Goal: Task Accomplishment & Management: Complete application form

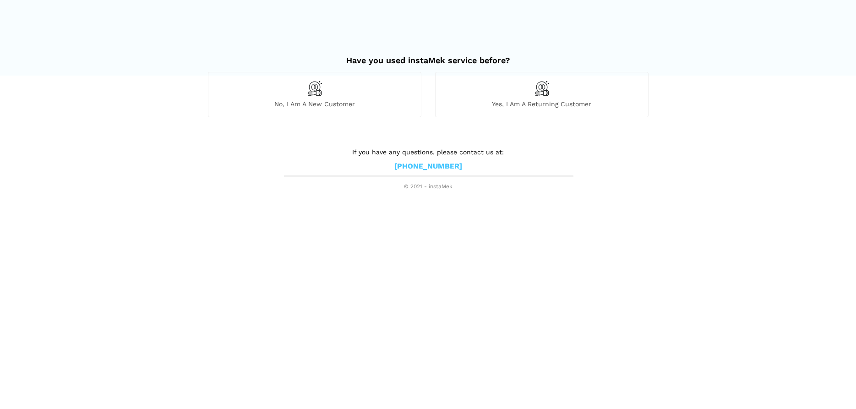
click at [348, 98] on div "No, I am a new customer" at bounding box center [314, 94] width 213 height 45
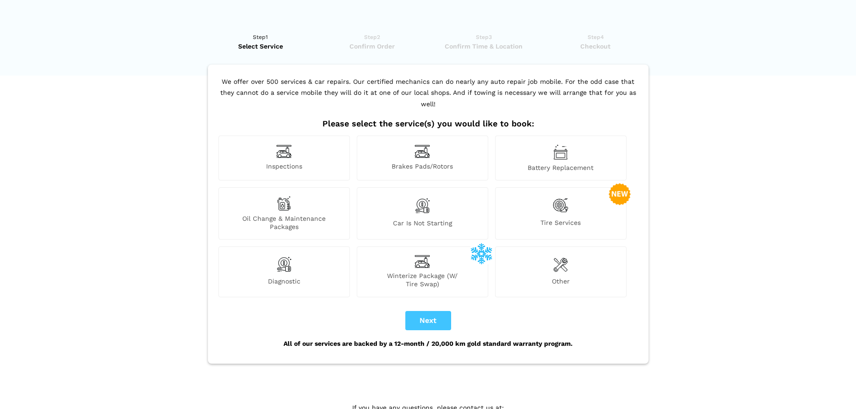
click at [560, 259] on img at bounding box center [560, 264] width 15 height 18
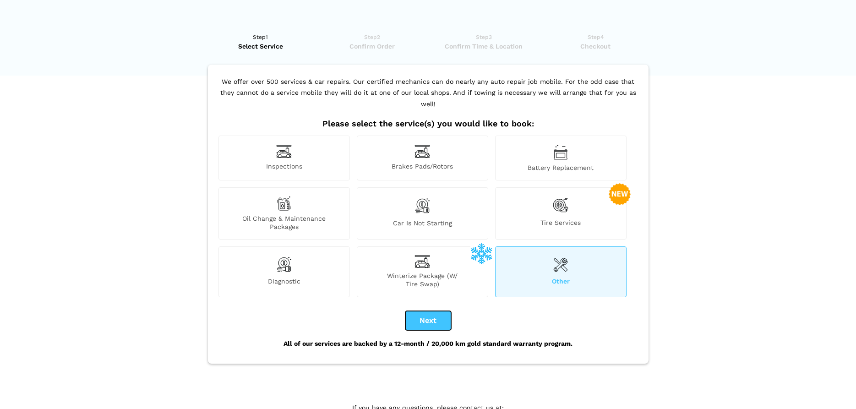
click at [435, 311] on button "Next" at bounding box center [428, 320] width 46 height 19
checkbox input "true"
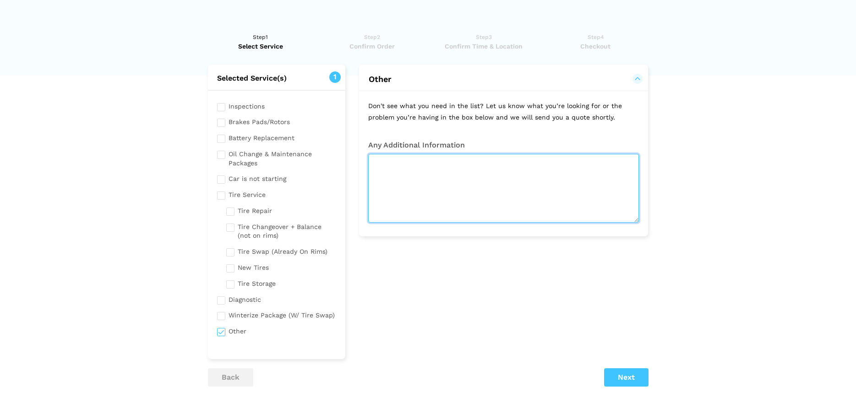
click at [448, 163] on textarea at bounding box center [503, 188] width 271 height 69
drag, startPoint x: 614, startPoint y: 163, endPoint x: 532, endPoint y: 163, distance: 82.4
click at [532, 163] on textarea "I have a 1992 Ford Fourwinds cutaway RV with a Power steering" at bounding box center [503, 188] width 271 height 69
click at [523, 163] on textarea "I have a 1992 Ford Fourwinds cutaway RV and the power steering fluid is seeping…" at bounding box center [503, 188] width 271 height 69
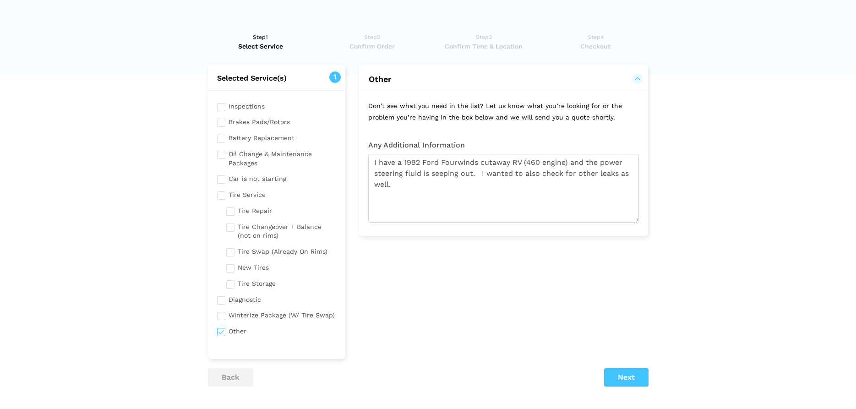
click at [760, 118] on lik "Have you used instaMek service before? No, I am a new customer Yes, I am a retu…" at bounding box center [428, 257] width 856 height 469
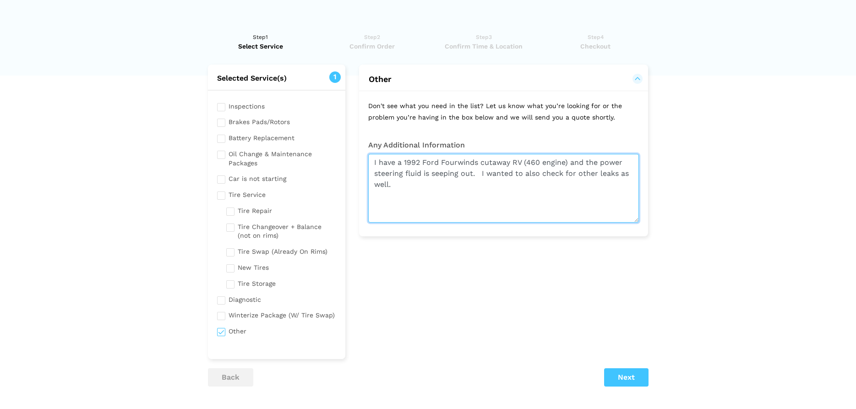
drag, startPoint x: 565, startPoint y: 162, endPoint x: 529, endPoint y: 163, distance: 36.6
click at [529, 163] on textarea "I have a 1992 Ford Fourwinds cutaway RV (460 engine) and the power steering flu…" at bounding box center [503, 188] width 271 height 69
paste textarea "EFI 460 7.5L V8"
click at [498, 173] on textarea "I have a 1992 Ford Fourwinds cutaway RV (EFI 460 7.5L V8) and the power steerin…" at bounding box center [503, 188] width 271 height 69
click at [440, 183] on textarea "I have a 1992 Ford Fourwinds cutaway RV (EFI 460 7.5L V8) and the power steerin…" at bounding box center [503, 188] width 271 height 69
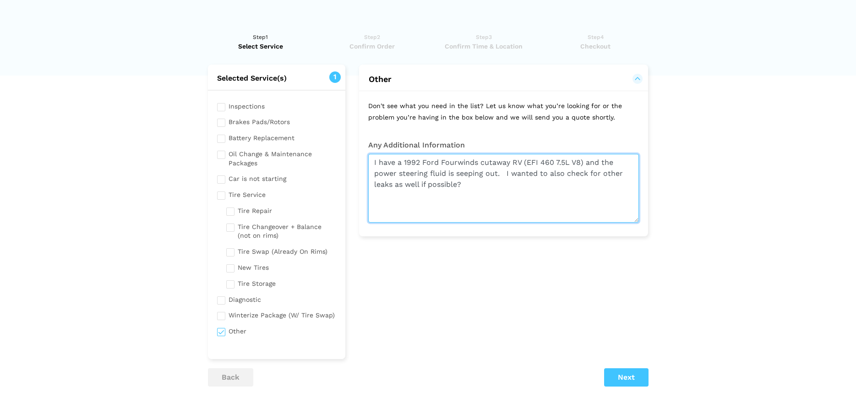
click at [499, 173] on textarea "I have a 1992 Ford Fourwinds cutaway RV (EFI 460 7.5L V8) and the power steerin…" at bounding box center [503, 188] width 271 height 69
click at [505, 186] on textarea "I have a 1992 Ford Fourwinds cutaway RV (EFI 460 7.5L V8) and the power steerin…" at bounding box center [503, 188] width 271 height 69
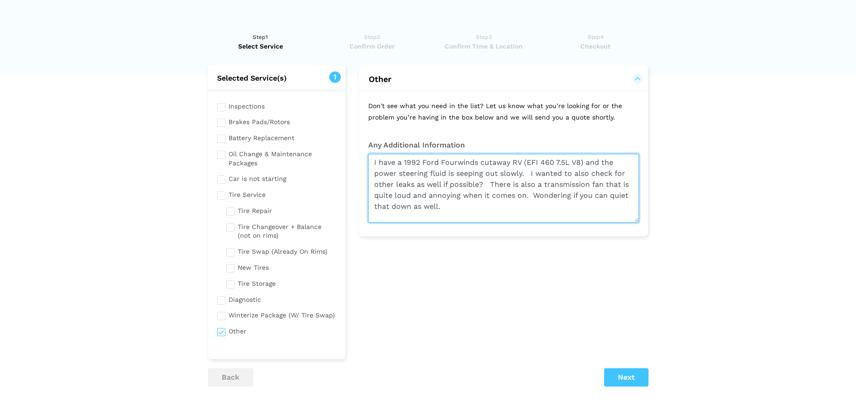
click at [447, 207] on textarea "I have a 1992 Ford Fourwinds cutaway RV (EFI 460 7.5L V8) and the power steerin…" at bounding box center [503, 188] width 271 height 69
click at [506, 209] on textarea "I have a 1992 Ford Fourwinds cutaway RV (EFI 460 7.5L V8) and the power steerin…" at bounding box center [503, 188] width 271 height 69
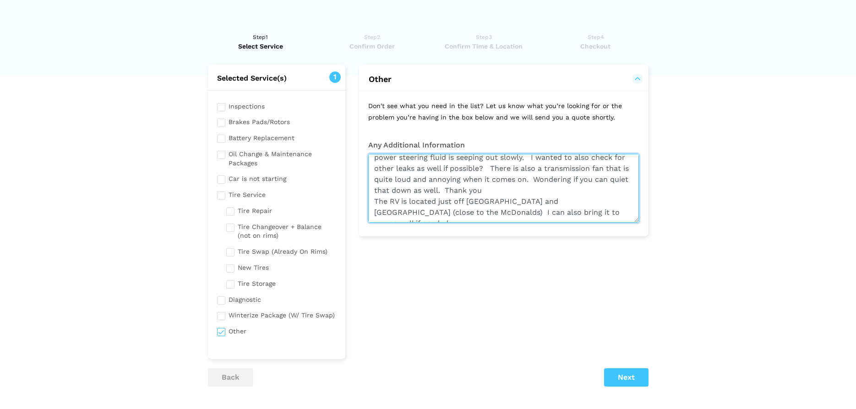
scroll to position [0, 0]
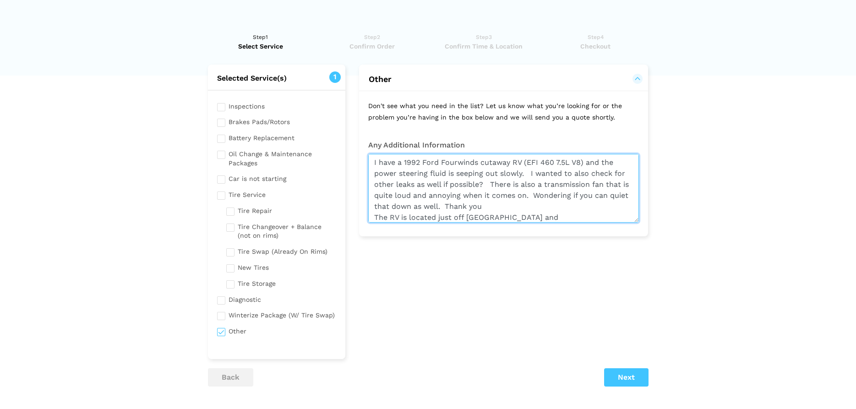
click at [526, 174] on textarea "I have a 1992 Ford Fourwinds cutaway RV (EFI 460 7.5L V8) and the power steerin…" at bounding box center [503, 188] width 271 height 69
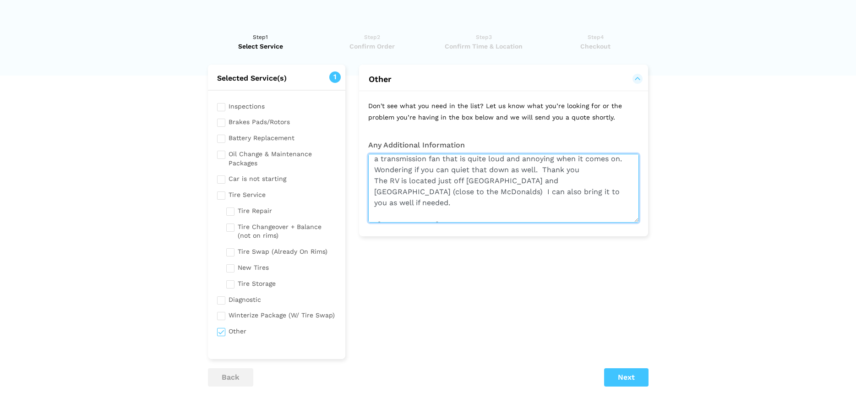
type textarea "I have a 1992 Ford Fourwinds cutaway RV (EFI 460 7.5L V8) and the power steerin…"
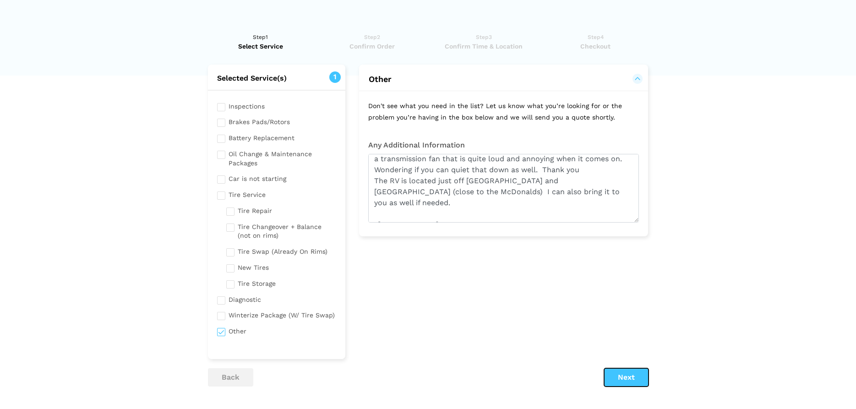
click at [628, 376] on button "Next" at bounding box center [626, 377] width 44 height 18
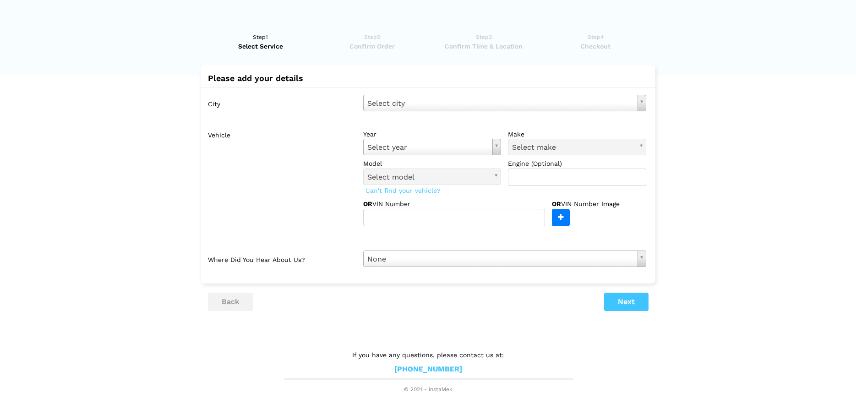
click at [588, 106] on body "Have you used instaMek service before? No, I am a new customer Yes, I am a retu…" at bounding box center [428, 197] width 856 height 394
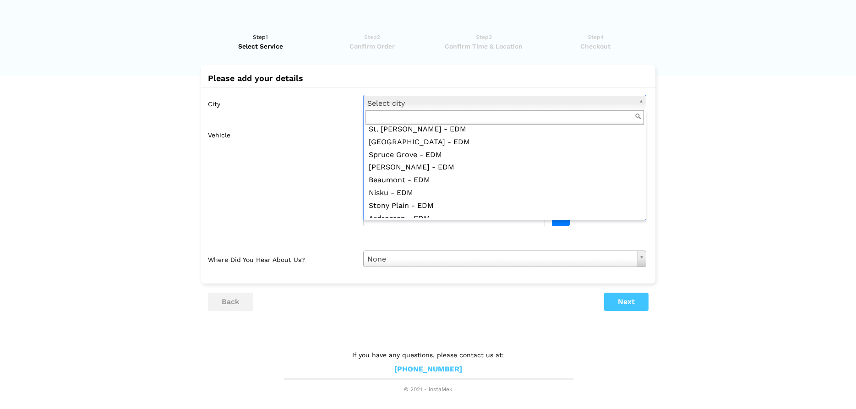
scroll to position [82, 0]
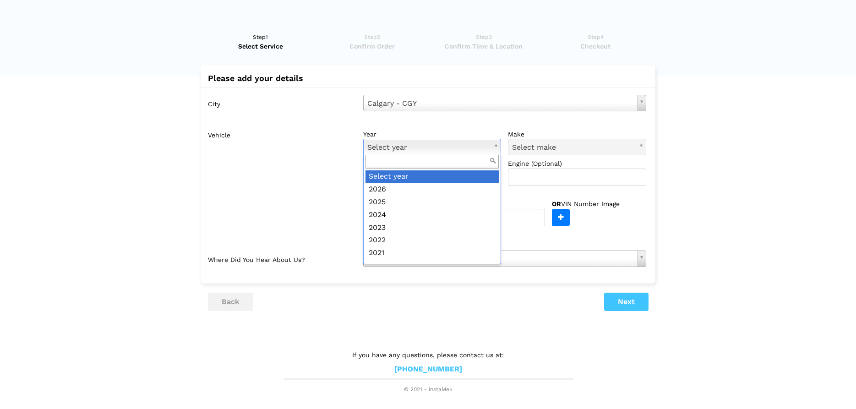
click at [493, 145] on body "Have you used instaMek service before? No, I am a new customer Yes, I am a retu…" at bounding box center [428, 197] width 856 height 394
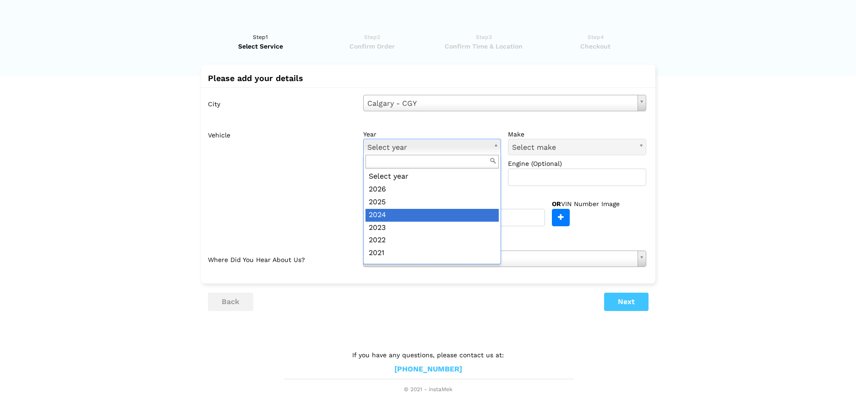
scroll to position [290, 0]
click at [714, 197] on body "Have you used instaMek service before? No, I am a new customer Yes, I am a retu…" at bounding box center [428, 197] width 856 height 394
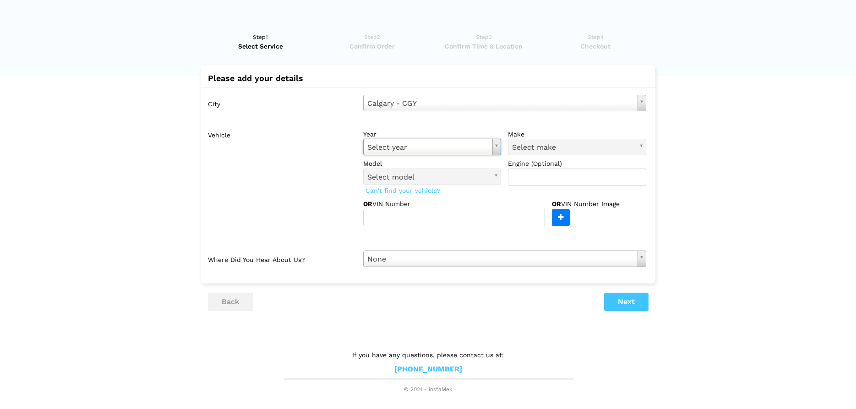
click at [571, 146] on span "Select make" at bounding box center [573, 147] width 122 height 12
click at [493, 147] on body "Have you used instaMek service before? No, I am a new customer Yes, I am a retu…" at bounding box center [428, 197] width 856 height 394
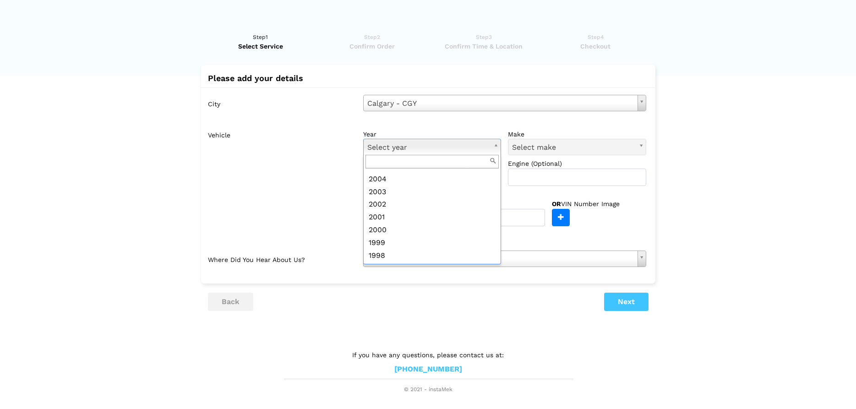
click at [659, 153] on body "Have you used instaMek service before? No, I am a new customer Yes, I am a retu…" at bounding box center [428, 197] width 856 height 394
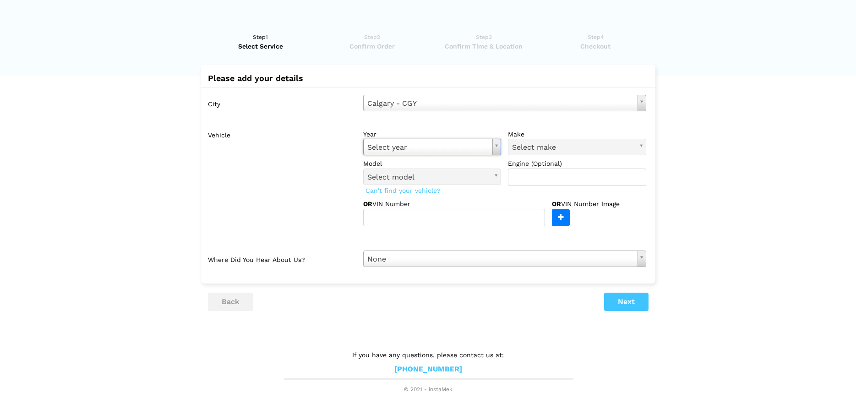
click at [472, 144] on body "Have you used instaMek service before? No, I am a new customer Yes, I am a retu…" at bounding box center [428, 197] width 856 height 394
click at [585, 147] on body "Have you used instaMek service before? No, I am a new customer Yes, I am a retu…" at bounding box center [428, 197] width 856 height 394
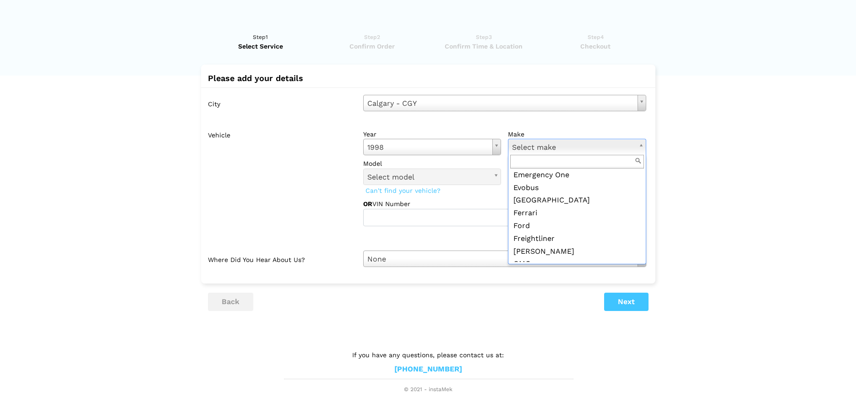
scroll to position [330, 0]
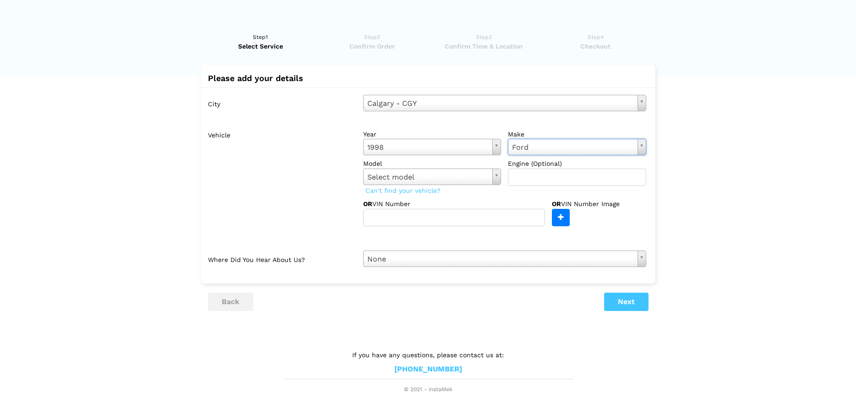
click at [474, 176] on body "Have you used instaMek service before? No, I am a new customer Yes, I am a retu…" at bounding box center [428, 197] width 856 height 394
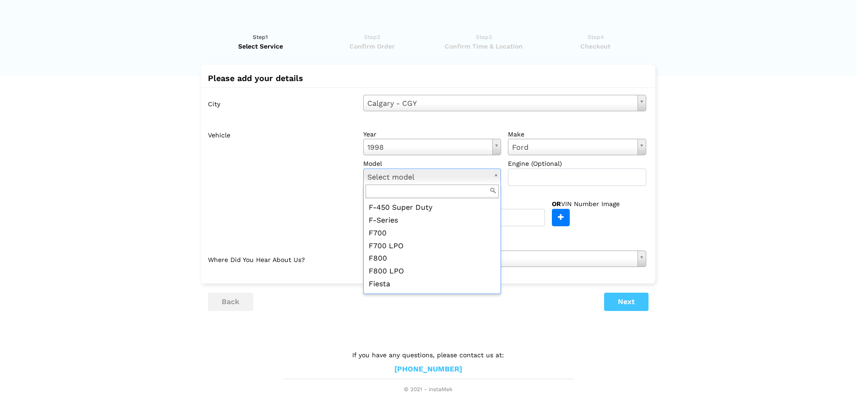
scroll to position [331, 0]
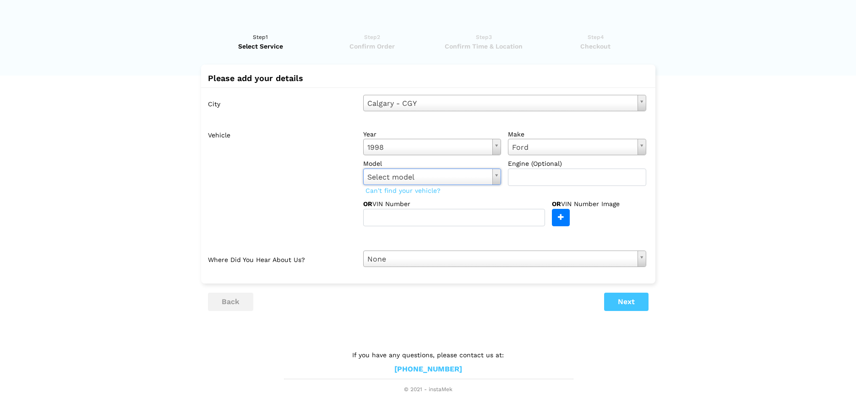
click at [715, 89] on body "Have you used instaMek service before? No, I am a new customer Yes, I am a retu…" at bounding box center [428, 197] width 856 height 394
click at [497, 172] on body "Have you used instaMek service before? No, I am a new customer Yes, I am a retu…" at bounding box center [428, 197] width 856 height 394
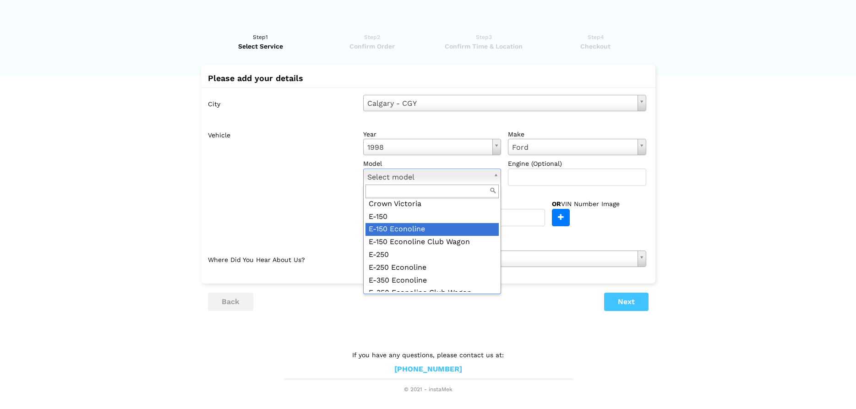
scroll to position [76, 0]
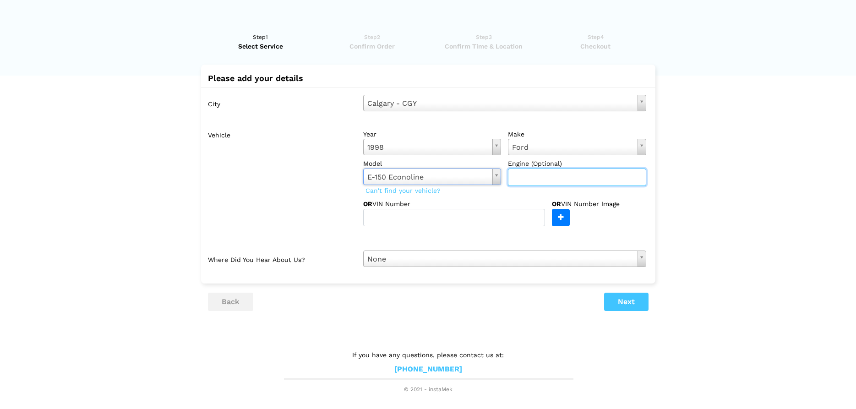
click at [562, 178] on input "text" at bounding box center [577, 176] width 138 height 17
type input "460 V8"
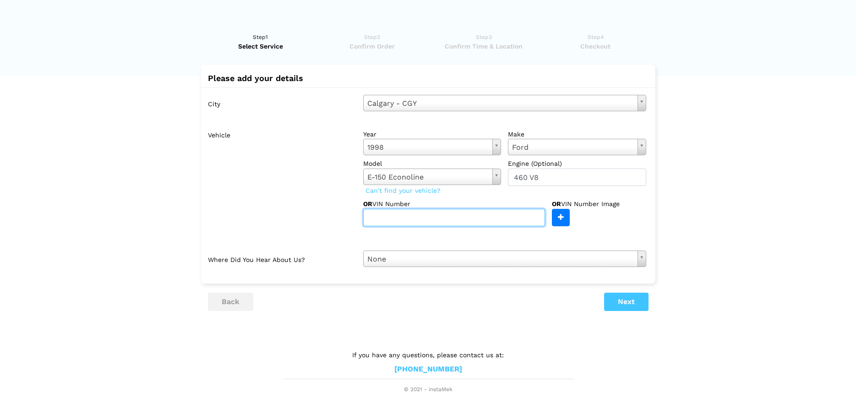
click at [494, 216] on input "text" at bounding box center [454, 217] width 182 height 17
click at [468, 219] on input "text" at bounding box center [454, 217] width 182 height 17
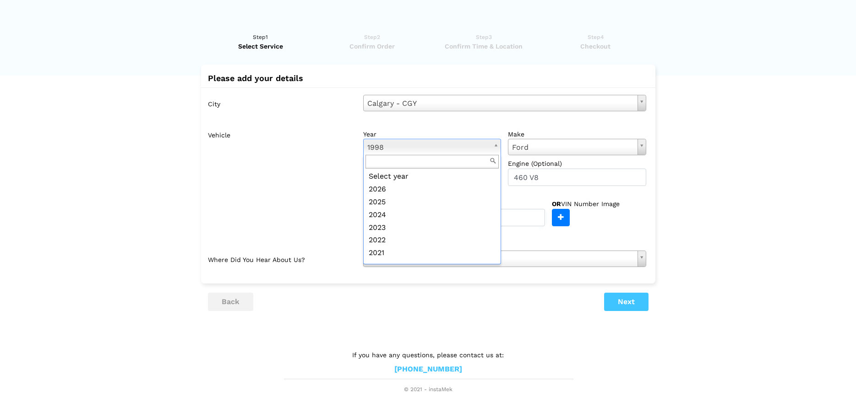
click at [499, 149] on body "Have you used instaMek service before? No, I am a new customer Yes, I am a retu…" at bounding box center [428, 197] width 856 height 394
click at [511, 191] on body "Have you used instaMek service before? No, I am a new customer Yes, I am a retu…" at bounding box center [428, 197] width 856 height 394
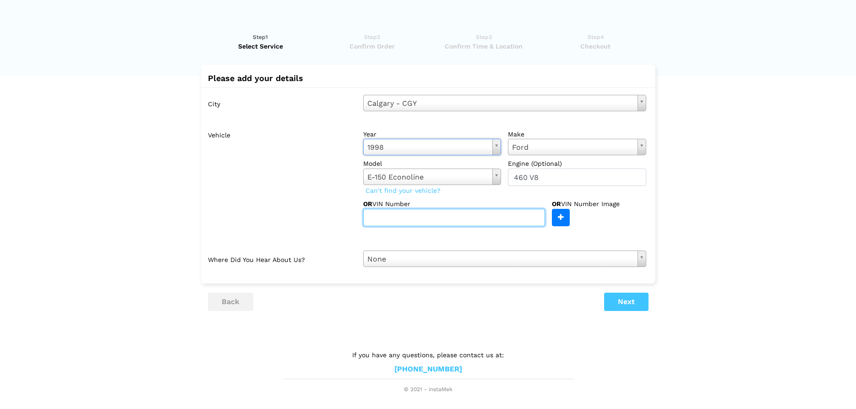
click at [407, 223] on input "text" at bounding box center [454, 217] width 182 height 17
click at [498, 222] on input "[US_VEHICLE_IDENTIFICATION_NUMBER]" at bounding box center [454, 217] width 182 height 17
type input "[US_VEHICLE_IDENTIFICATION_NUMBER]"
click at [516, 261] on body "Have you used instaMek service before? No, I am a new customer Yes, I am a retu…" at bounding box center [428, 197] width 856 height 394
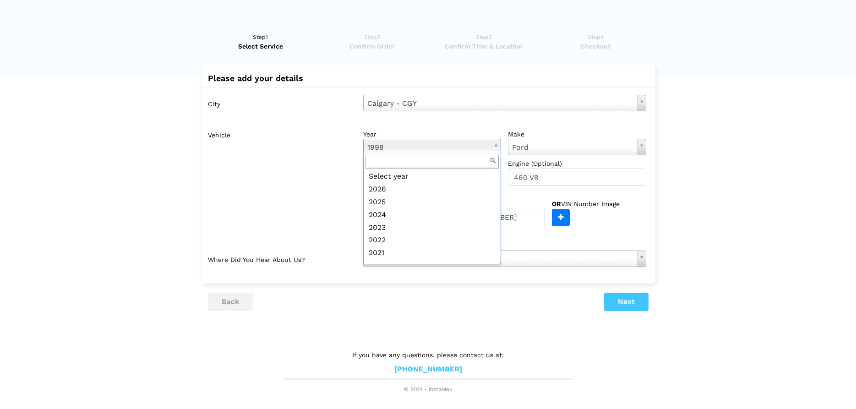
click at [498, 147] on body "Have you used instaMek service before? No, I am a new customer Yes, I am a retu…" at bounding box center [428, 197] width 856 height 394
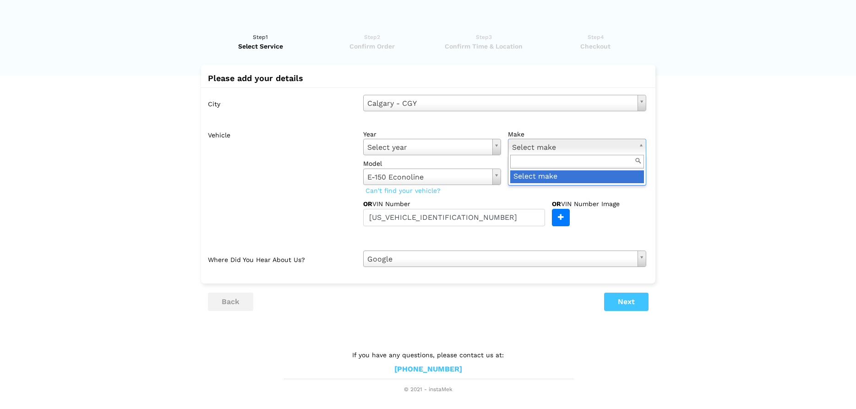
click at [600, 148] on body "Have you used instaMek service before? No, I am a new customer Yes, I am a retu…" at bounding box center [428, 197] width 856 height 394
click at [569, 164] on input "text" at bounding box center [577, 162] width 134 height 14
click at [667, 163] on body "Have you used instaMek service before? No, I am a new customer Yes, I am a retu…" at bounding box center [428, 197] width 856 height 394
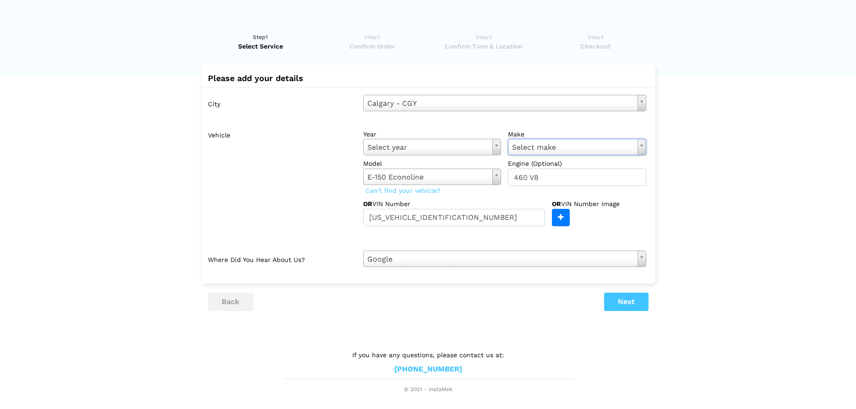
click at [456, 177] on body "Have you used instaMek service before? No, I am a new customer Yes, I am a retu…" at bounding box center [428, 197] width 856 height 394
click at [576, 178] on input "460 V8" at bounding box center [577, 176] width 138 height 17
drag, startPoint x: 576, startPoint y: 178, endPoint x: 473, endPoint y: 176, distance: 103.0
click at [508, 176] on input "460 V8" at bounding box center [577, 176] width 138 height 17
click at [620, 297] on button "Next" at bounding box center [626, 302] width 44 height 18
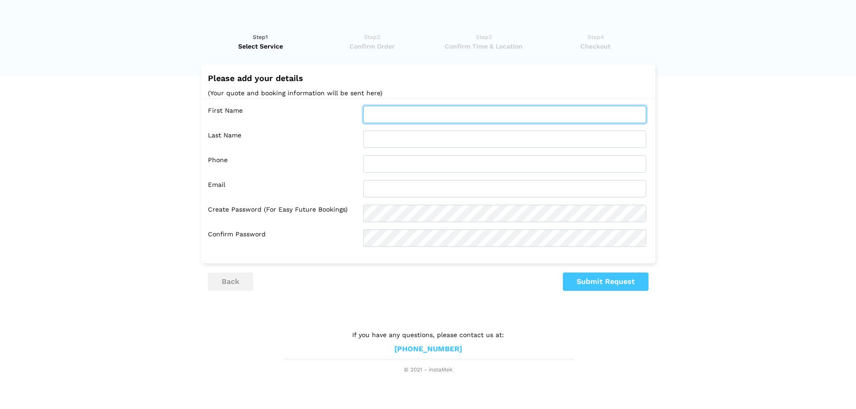
click at [449, 115] on input "text" at bounding box center [504, 114] width 283 height 17
type input "[PERSON_NAME]"
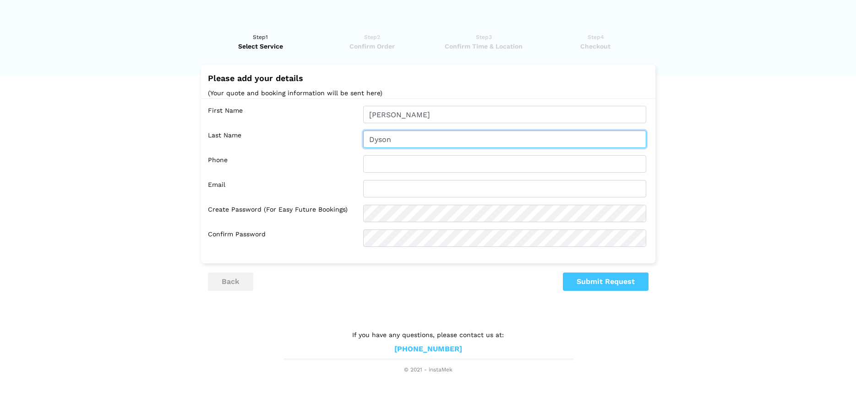
type input "Dyson"
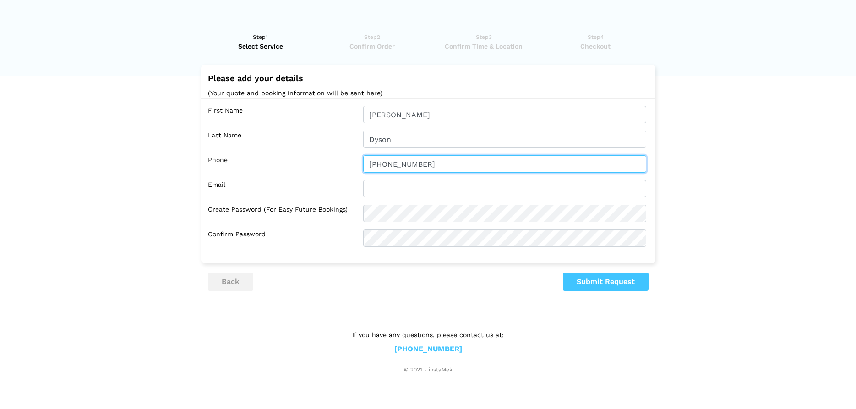
type input "[PHONE_NUMBER]"
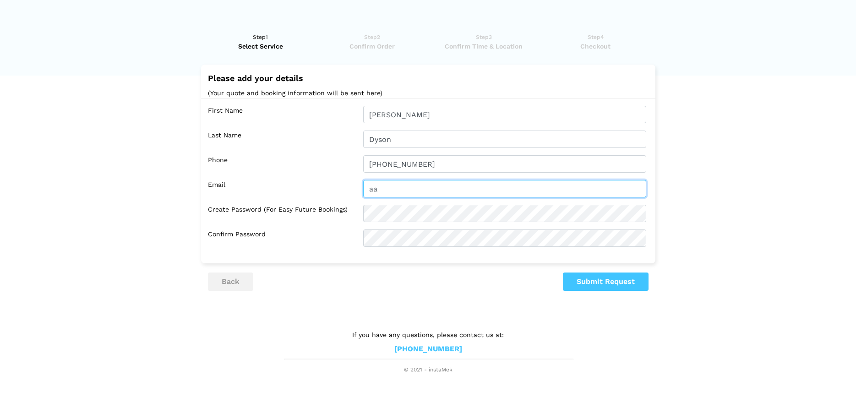
type input "a"
type input "[EMAIL_ADDRESS][DOMAIN_NAME]"
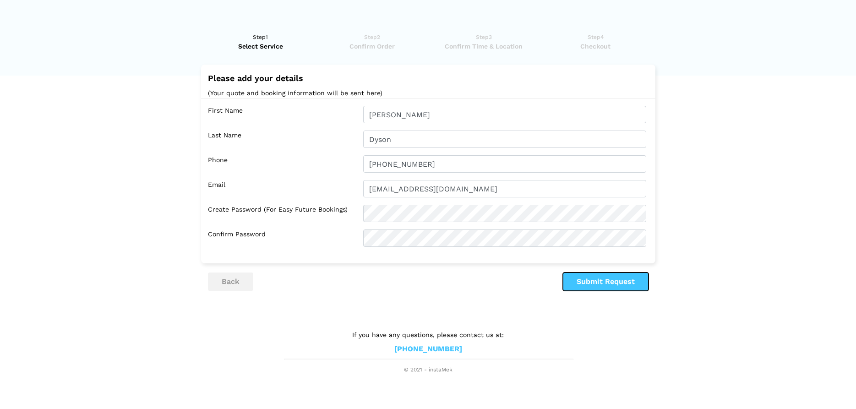
click at [599, 280] on button "Submit Request" at bounding box center [606, 281] width 86 height 18
